Goal: Task Accomplishment & Management: Use online tool/utility

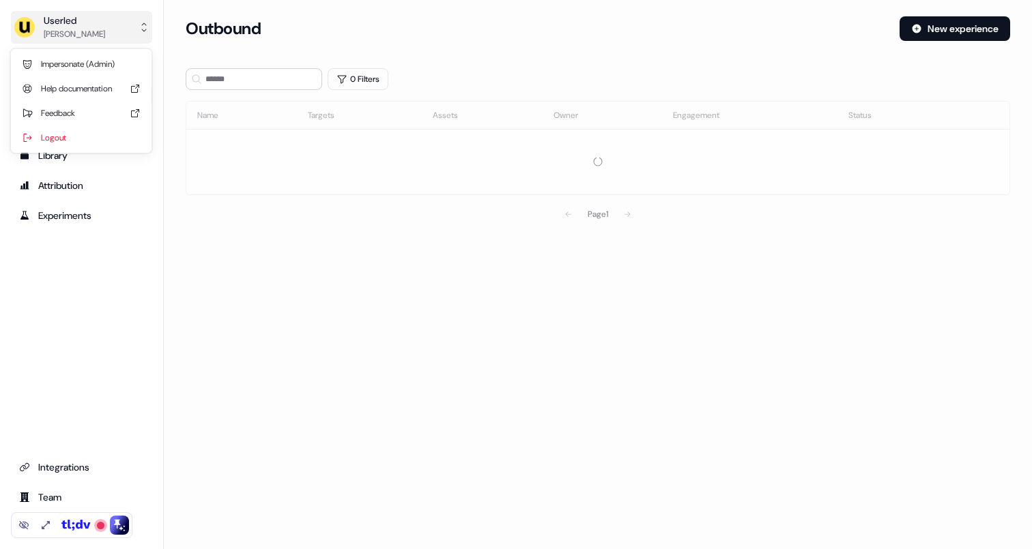
click at [90, 25] on div "Userled" at bounding box center [74, 21] width 61 height 14
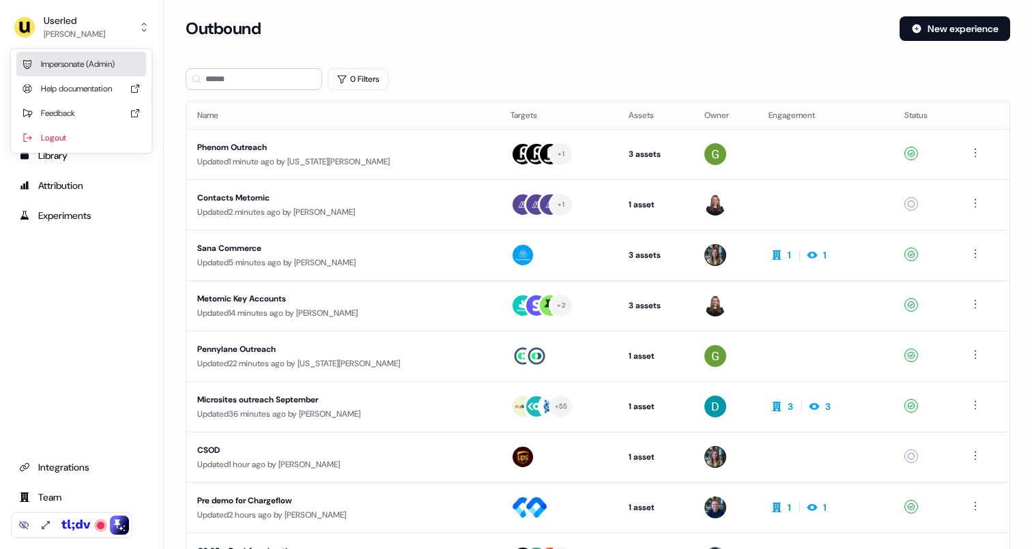
click at [89, 57] on div "Impersonate (Admin)" at bounding box center [81, 64] width 130 height 25
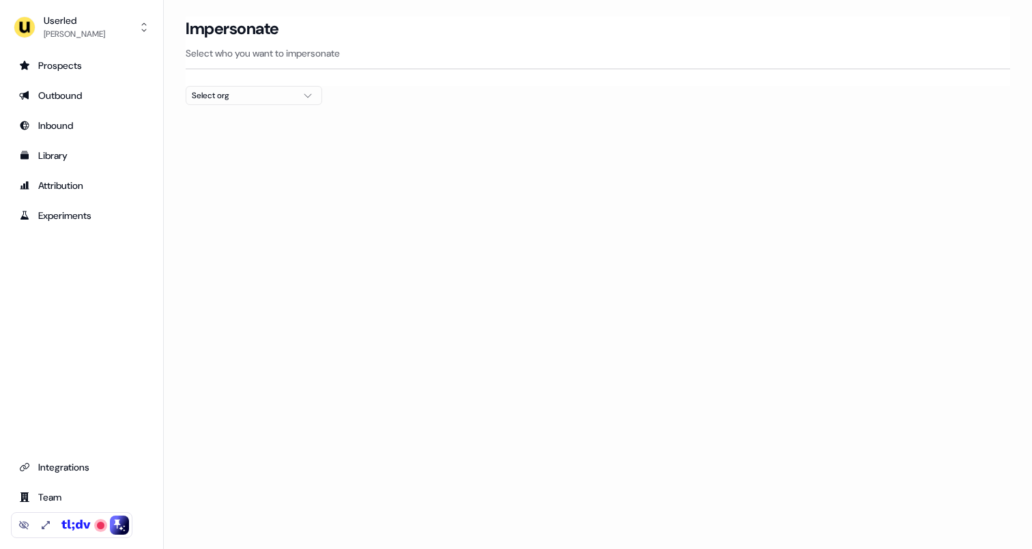
click at [268, 96] on div "Select org" at bounding box center [243, 96] width 102 height 14
type input "****"
click at [271, 141] on div "Omnea" at bounding box center [253, 145] width 135 height 22
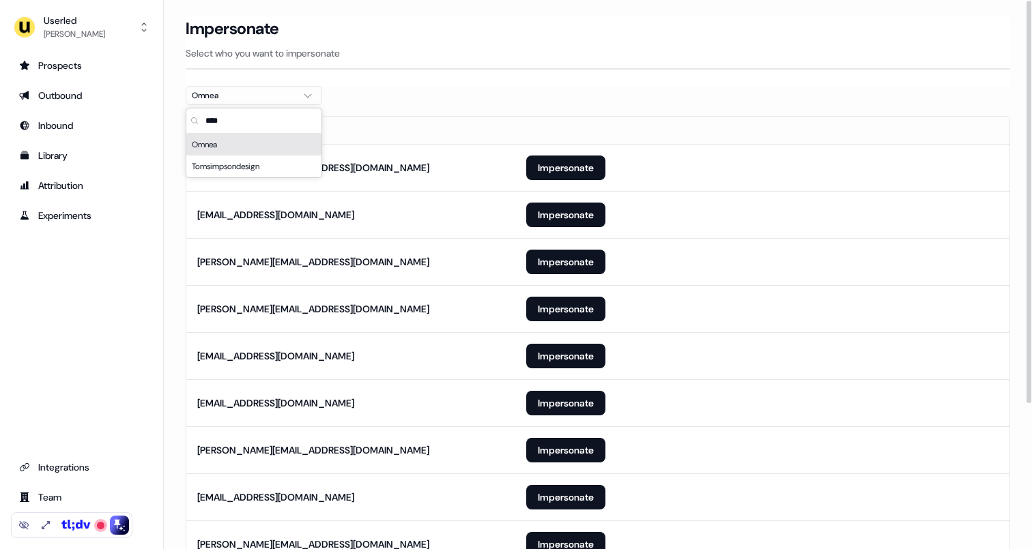
click at [450, 58] on p "Select who you want to impersonate" at bounding box center [598, 53] width 824 height 14
click at [571, 167] on button "Impersonate" at bounding box center [565, 168] width 79 height 25
